Goal: Information Seeking & Learning: Learn about a topic

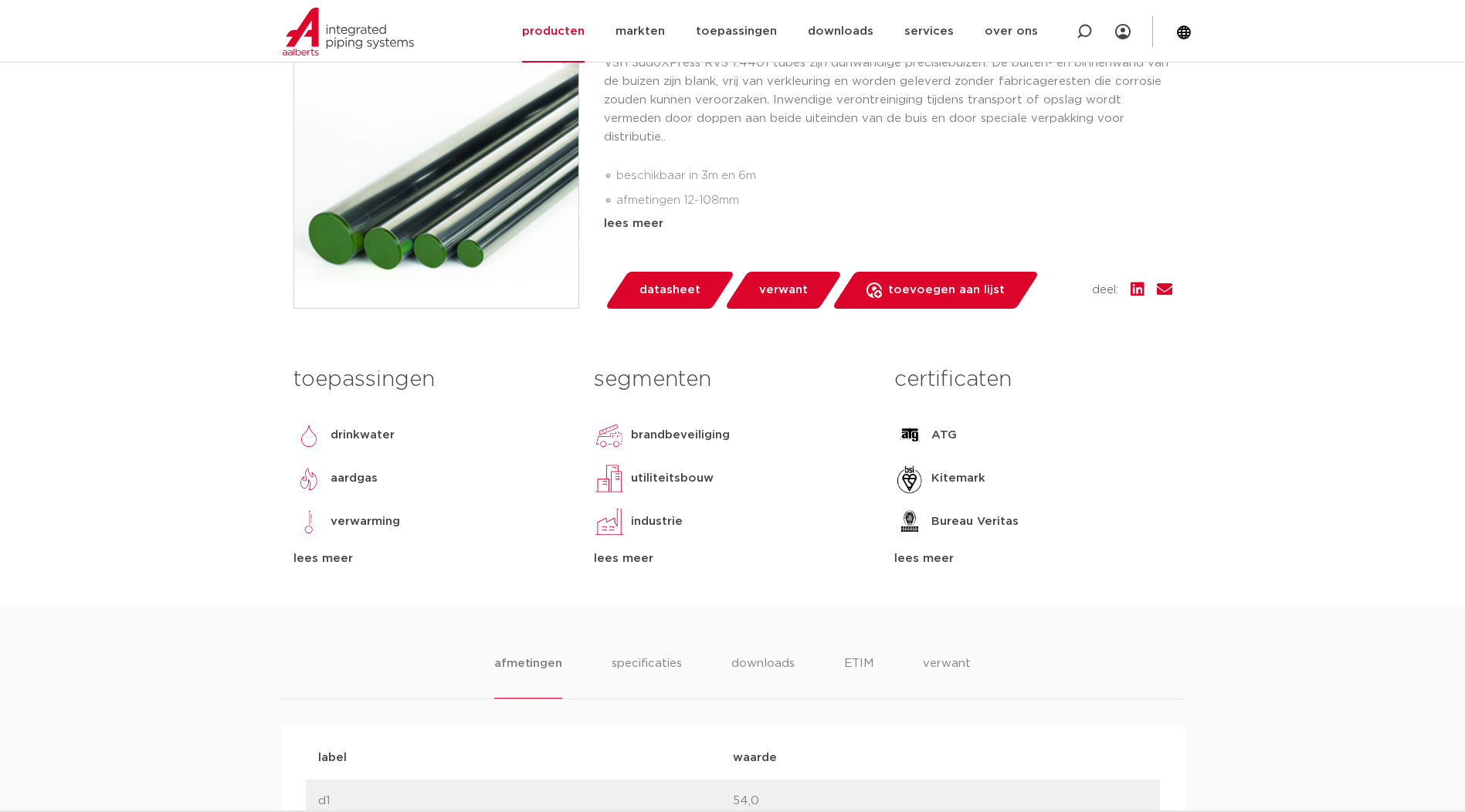
scroll to position [129, 0]
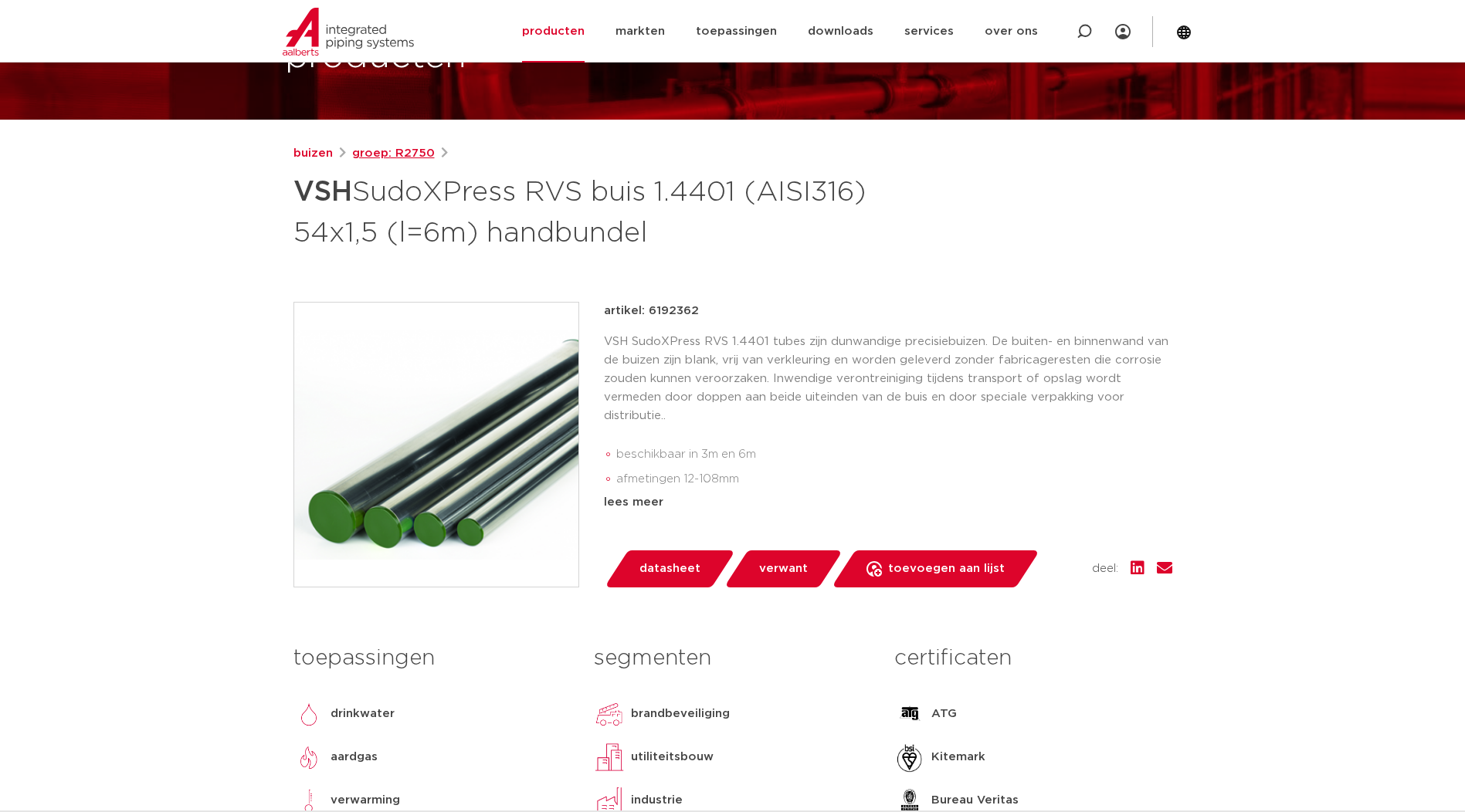
click at [399, 157] on link "groep: R2750" at bounding box center [393, 153] width 83 height 18
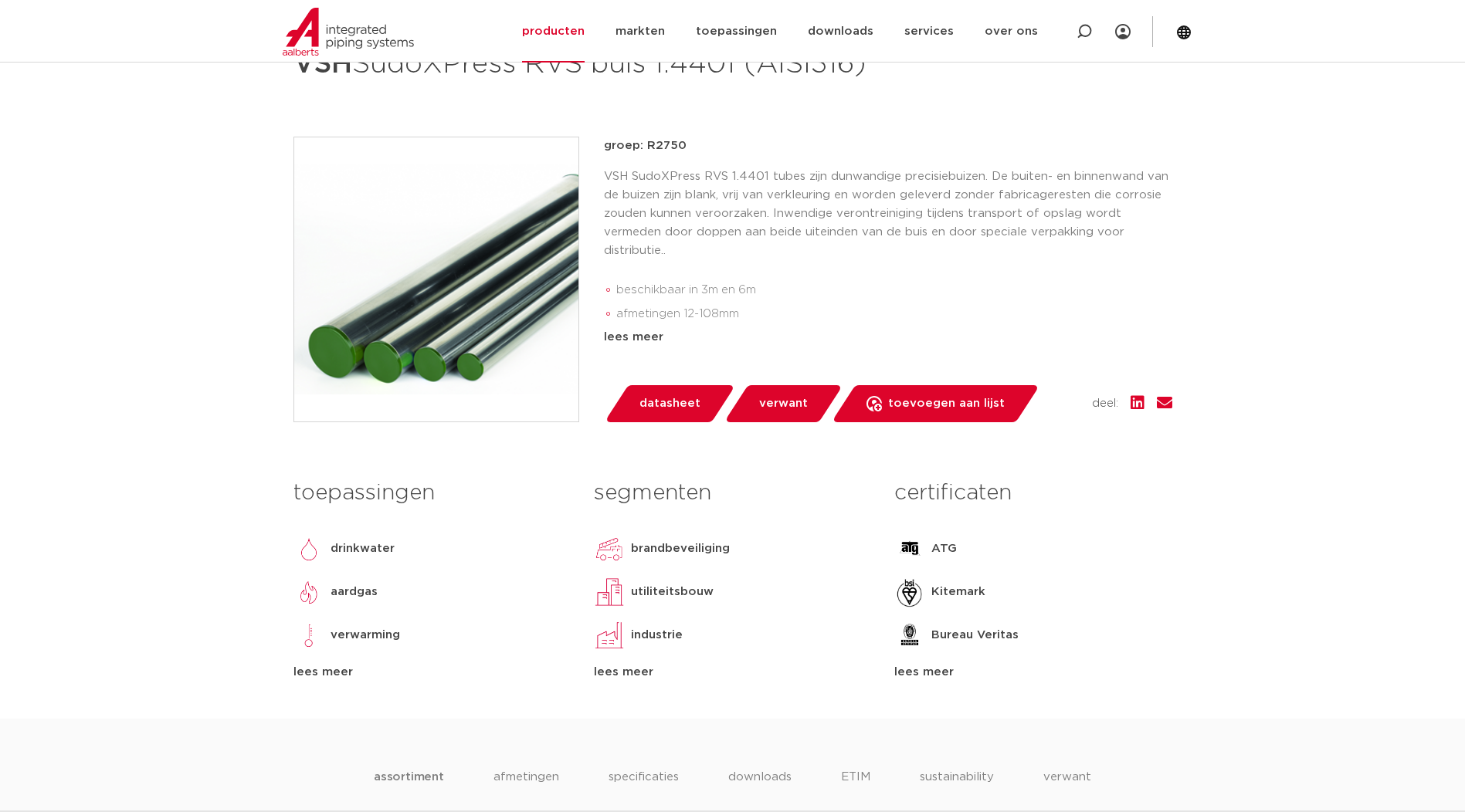
scroll to position [129, 0]
